Goal: Task Accomplishment & Management: Manage account settings

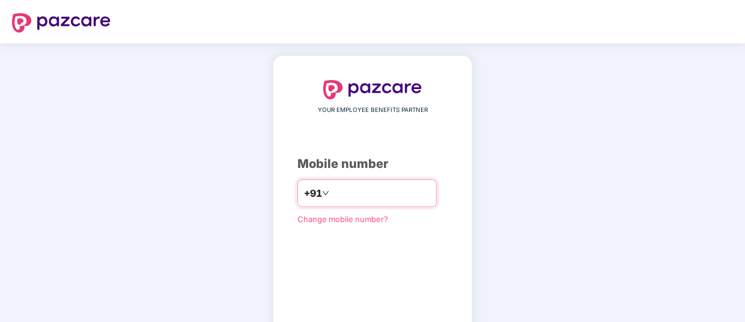
type input "**********"
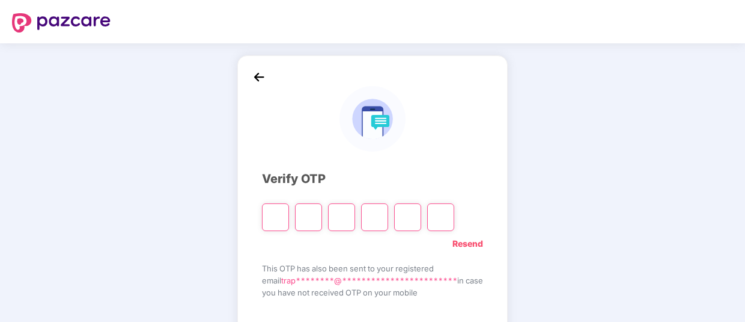
type input "*"
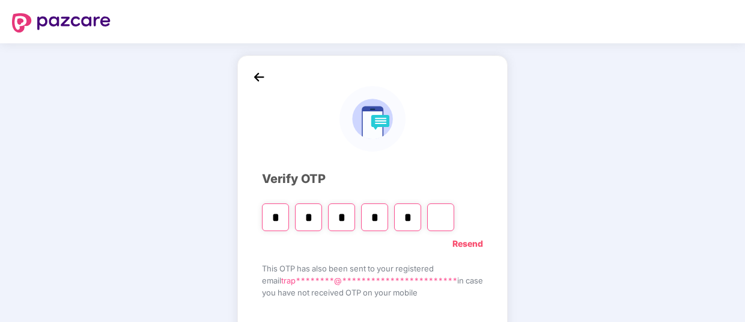
type input "*"
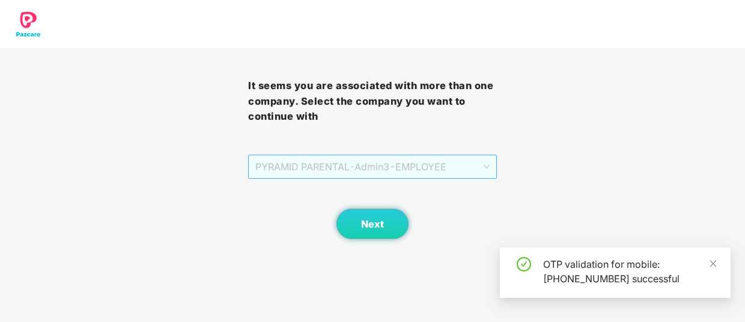
click at [431, 172] on span "PYRAMID PARENTAL - Admin3 - EMPLOYEE" at bounding box center [372, 166] width 234 height 23
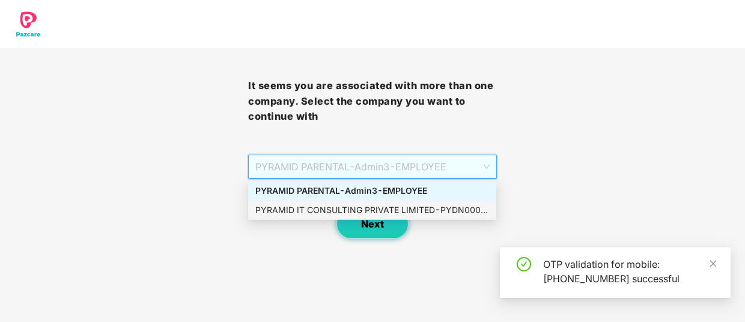
click at [406, 207] on div "PYRAMID IT CONSULTING PRIVATE LIMITED - PYDN00007 - ADMIN" at bounding box center [372, 209] width 234 height 13
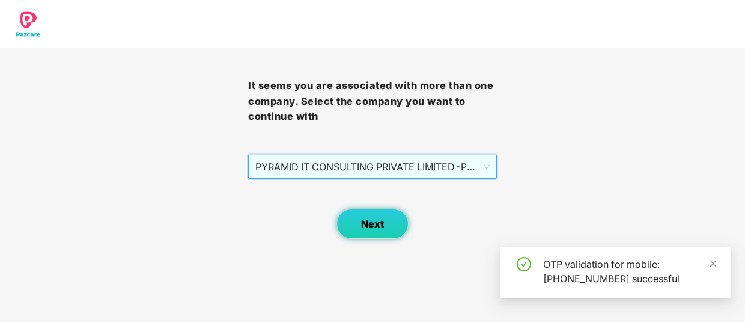
click at [385, 230] on button "Next" at bounding box center [373, 224] width 72 height 30
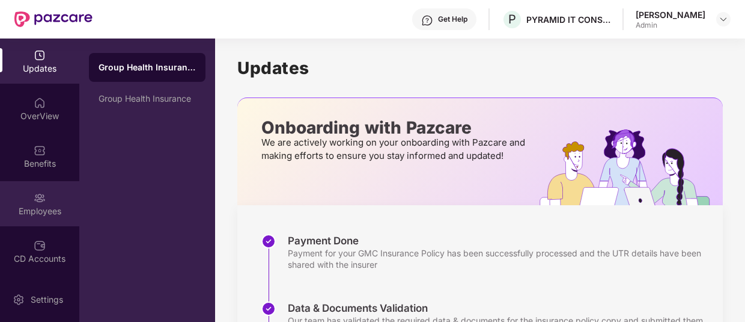
click at [32, 217] on div "Employees" at bounding box center [39, 203] width 79 height 45
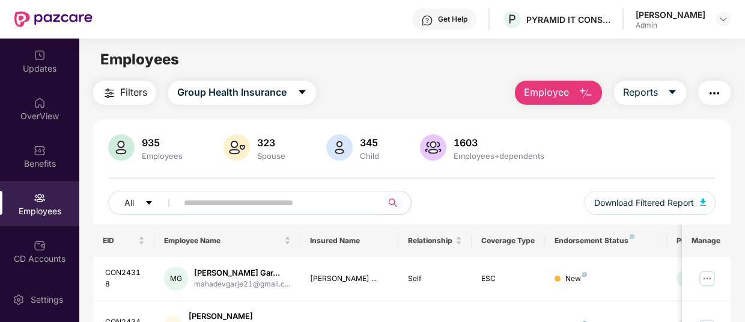
click at [268, 207] on input "text" at bounding box center [275, 203] width 182 height 18
paste input "********"
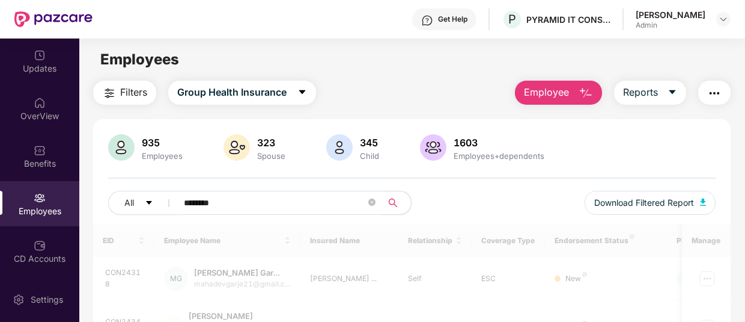
type input "********"
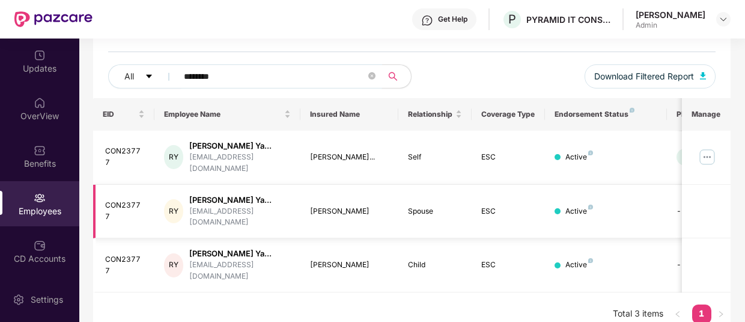
scroll to position [123, 0]
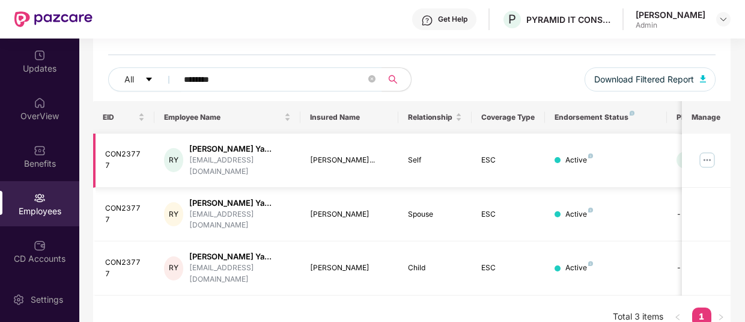
click at [708, 156] on img at bounding box center [707, 159] width 19 height 19
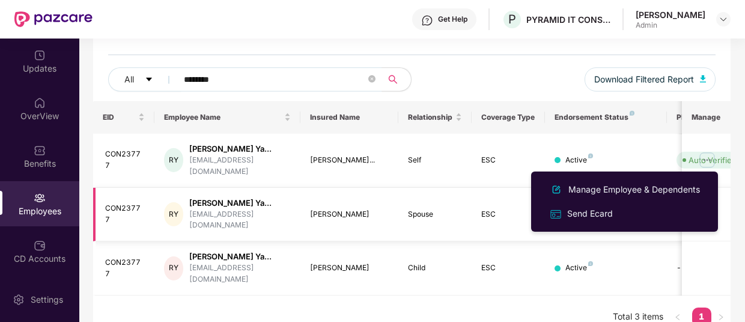
click at [595, 216] on div "Send Ecard" at bounding box center [590, 213] width 50 height 13
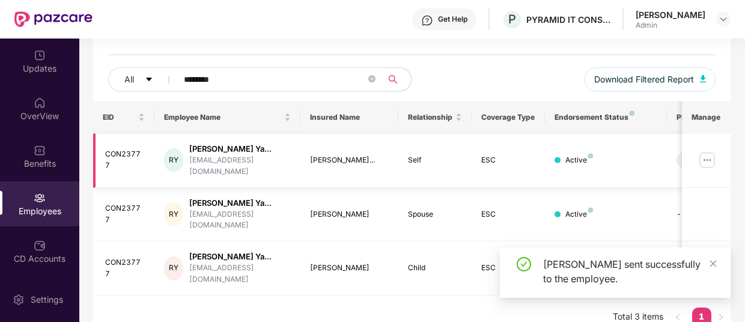
click at [709, 161] on img at bounding box center [707, 159] width 19 height 19
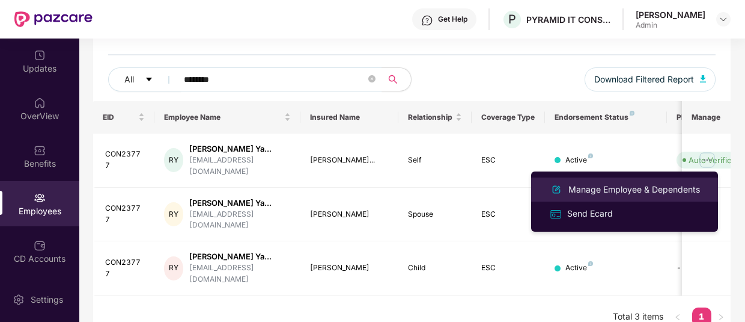
click at [643, 189] on div "Manage Employee & Dependents" at bounding box center [634, 189] width 136 height 13
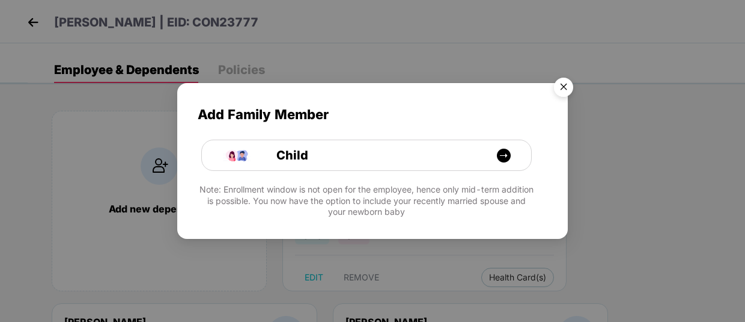
click at [565, 90] on img "Close" at bounding box center [564, 89] width 34 height 34
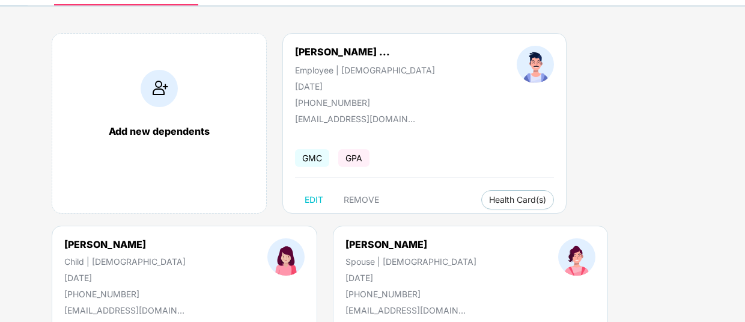
scroll to position [76, 0]
